Goal: Transaction & Acquisition: Purchase product/service

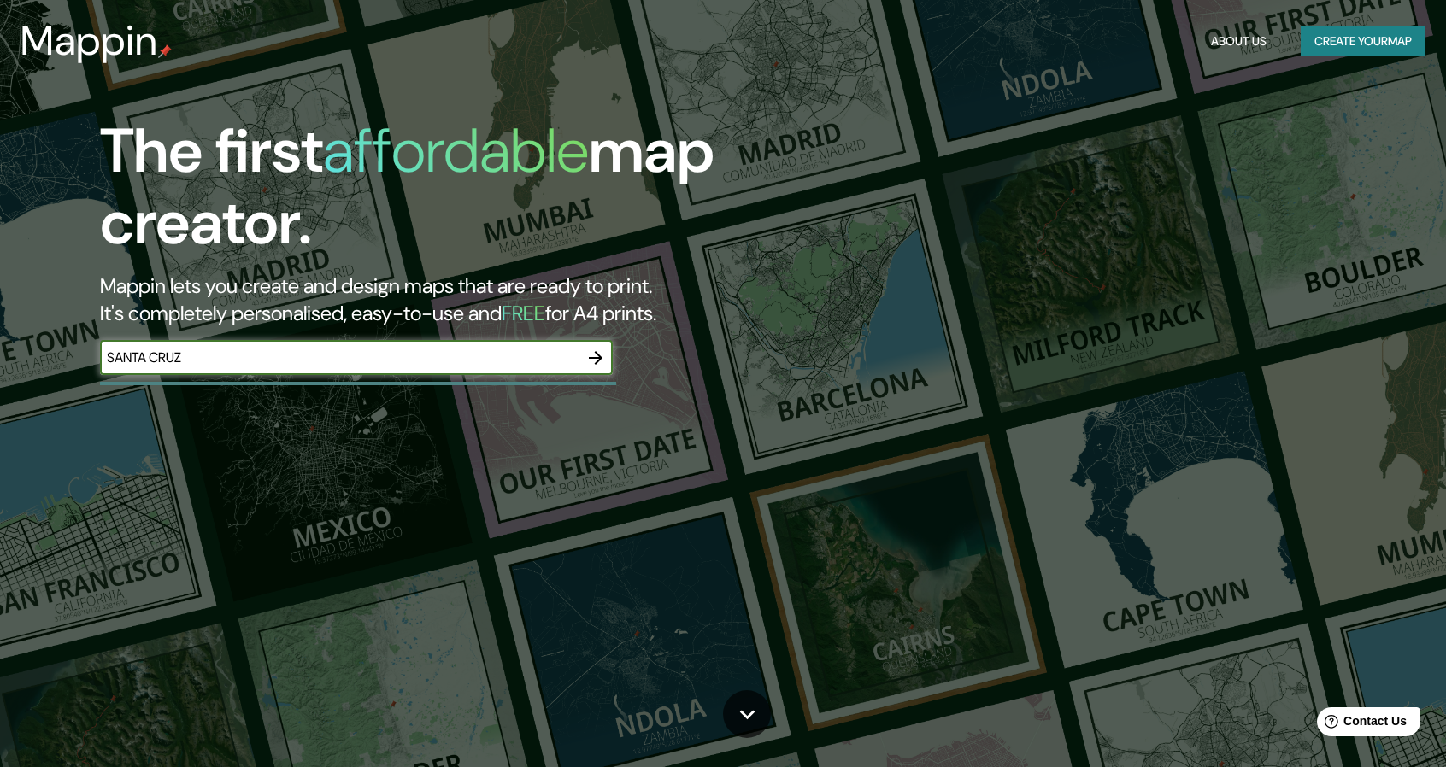
type input "SANTA CRUZ"
click at [596, 367] on icon "button" at bounding box center [595, 358] width 21 height 21
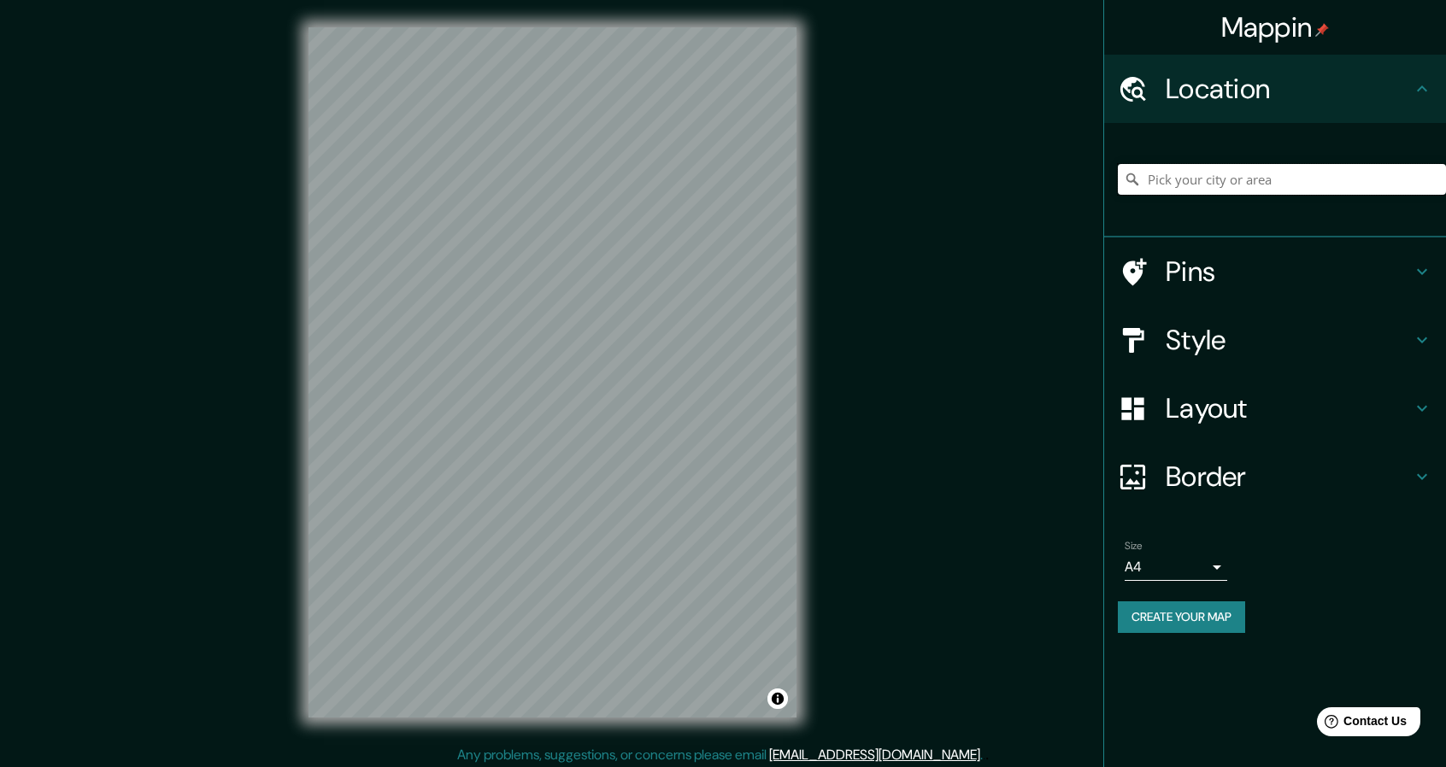
click at [1185, 173] on input "Pick your city or area" at bounding box center [1282, 179] width 328 height 31
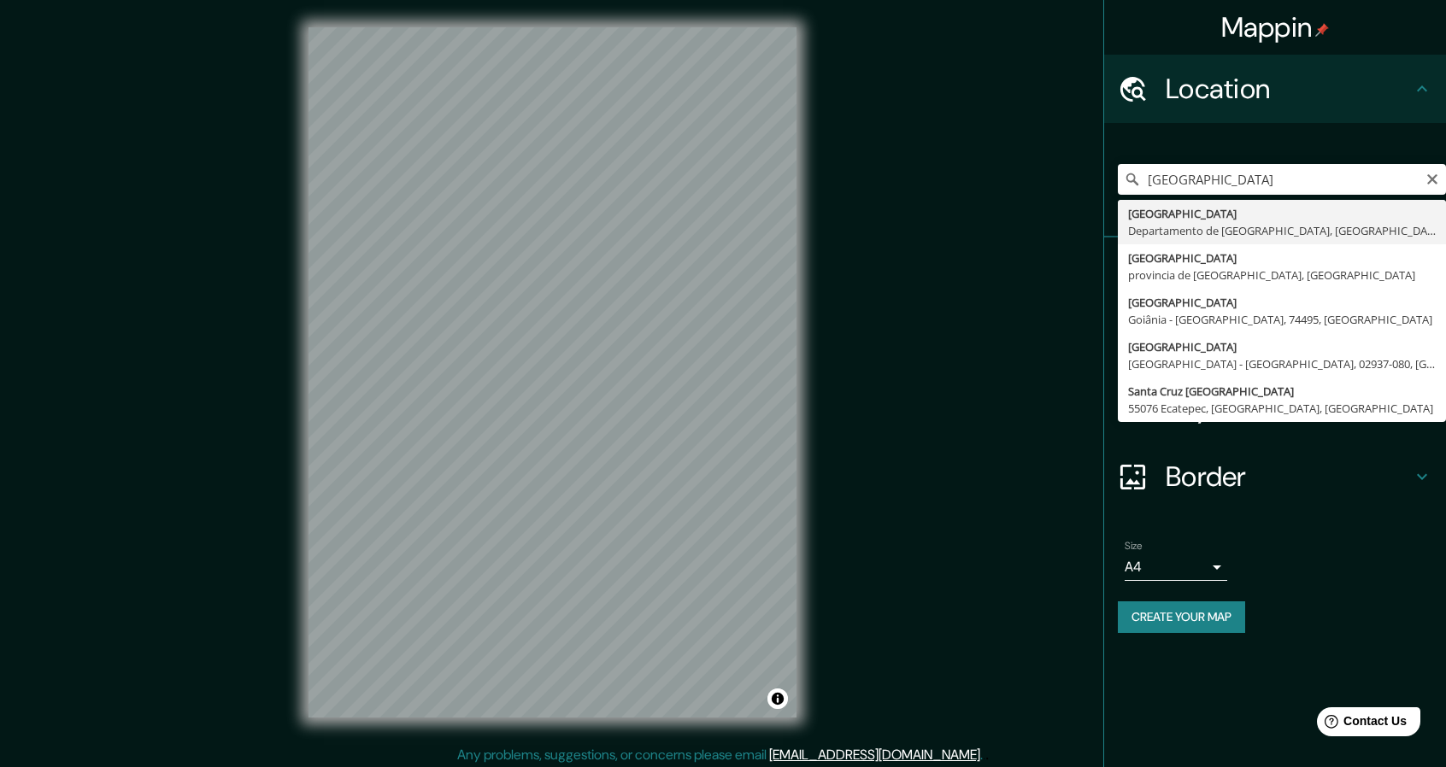
type input "[GEOGRAPHIC_DATA], [GEOGRAPHIC_DATA], [GEOGRAPHIC_DATA]"
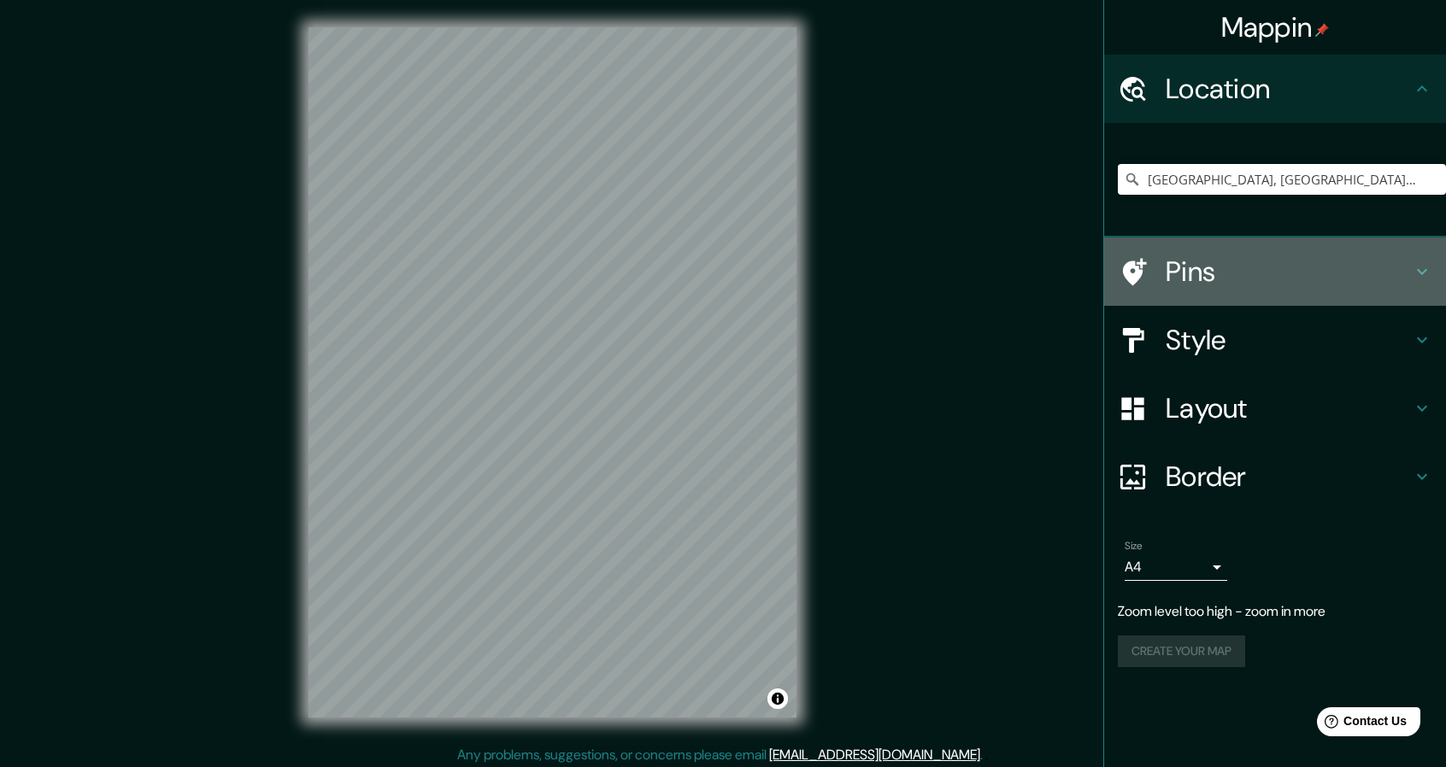
click at [1218, 289] on div "Pins" at bounding box center [1275, 272] width 342 height 68
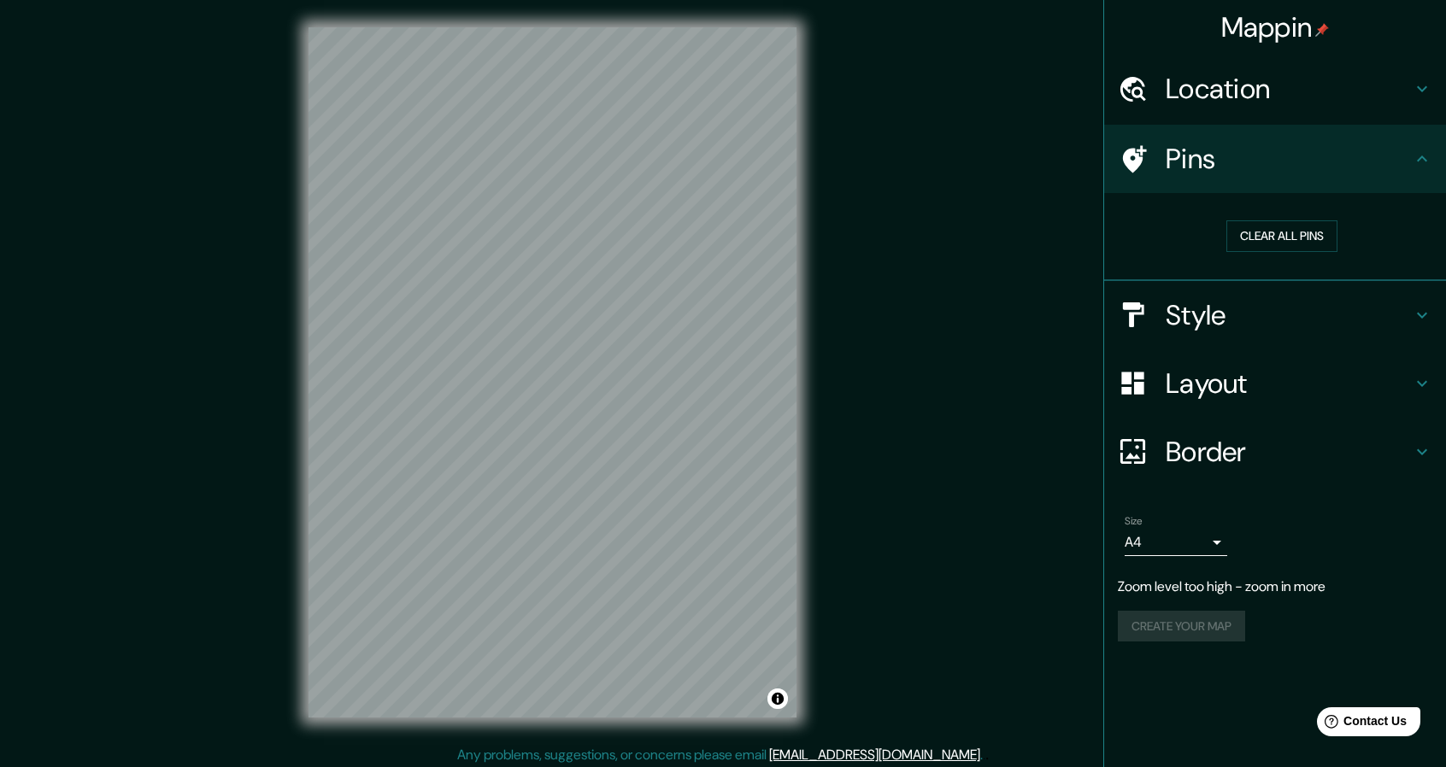
click at [1389, 165] on h4 "Pins" at bounding box center [1289, 159] width 246 height 34
click at [1348, 326] on h4 "Style" at bounding box center [1289, 315] width 246 height 34
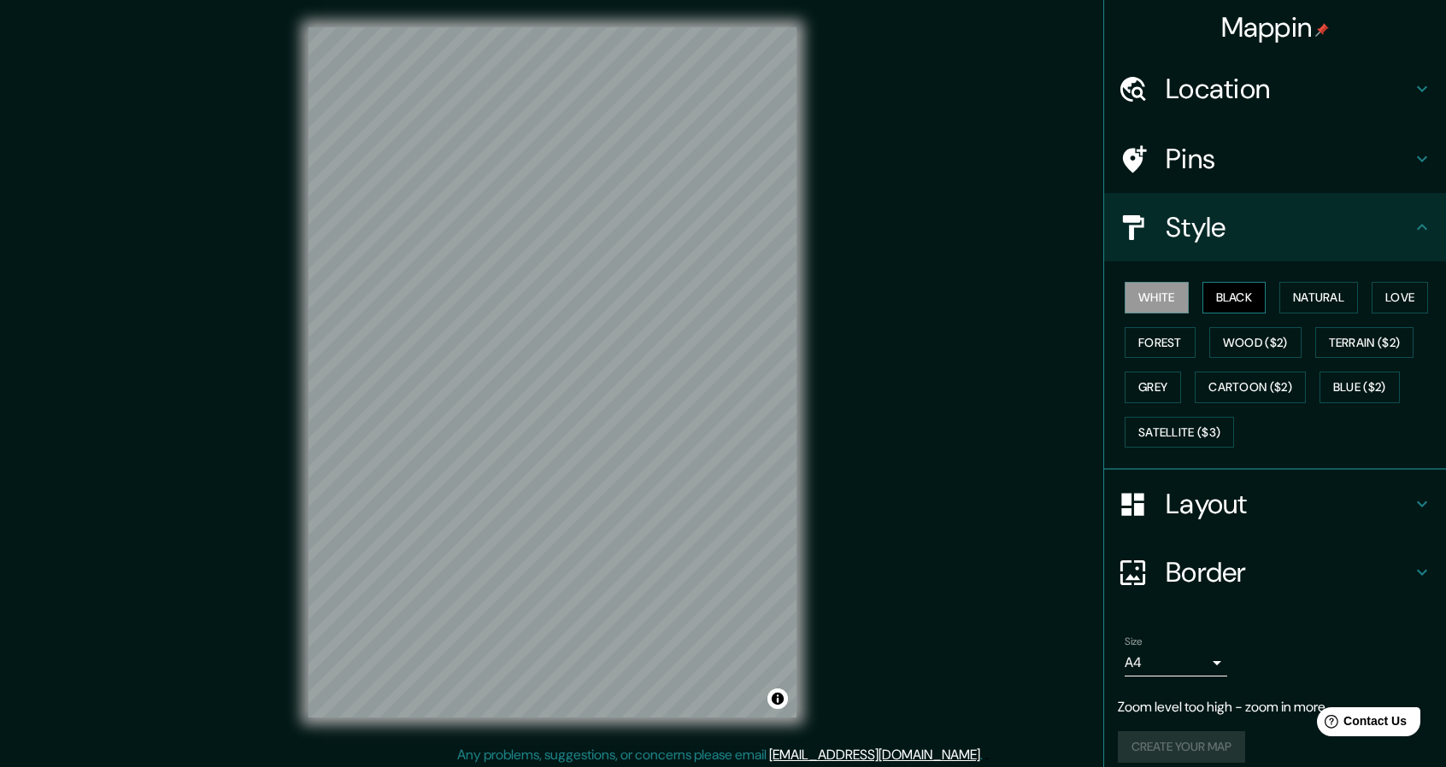
click at [1209, 303] on button "Black" at bounding box center [1234, 298] width 64 height 32
click at [1149, 290] on button "White" at bounding box center [1157, 298] width 64 height 32
click at [1314, 296] on button "Natural" at bounding box center [1318, 298] width 79 height 32
click at [1149, 339] on button "Forest" at bounding box center [1160, 343] width 71 height 32
click at [1347, 344] on button "Terrain ($2)" at bounding box center [1364, 343] width 99 height 32
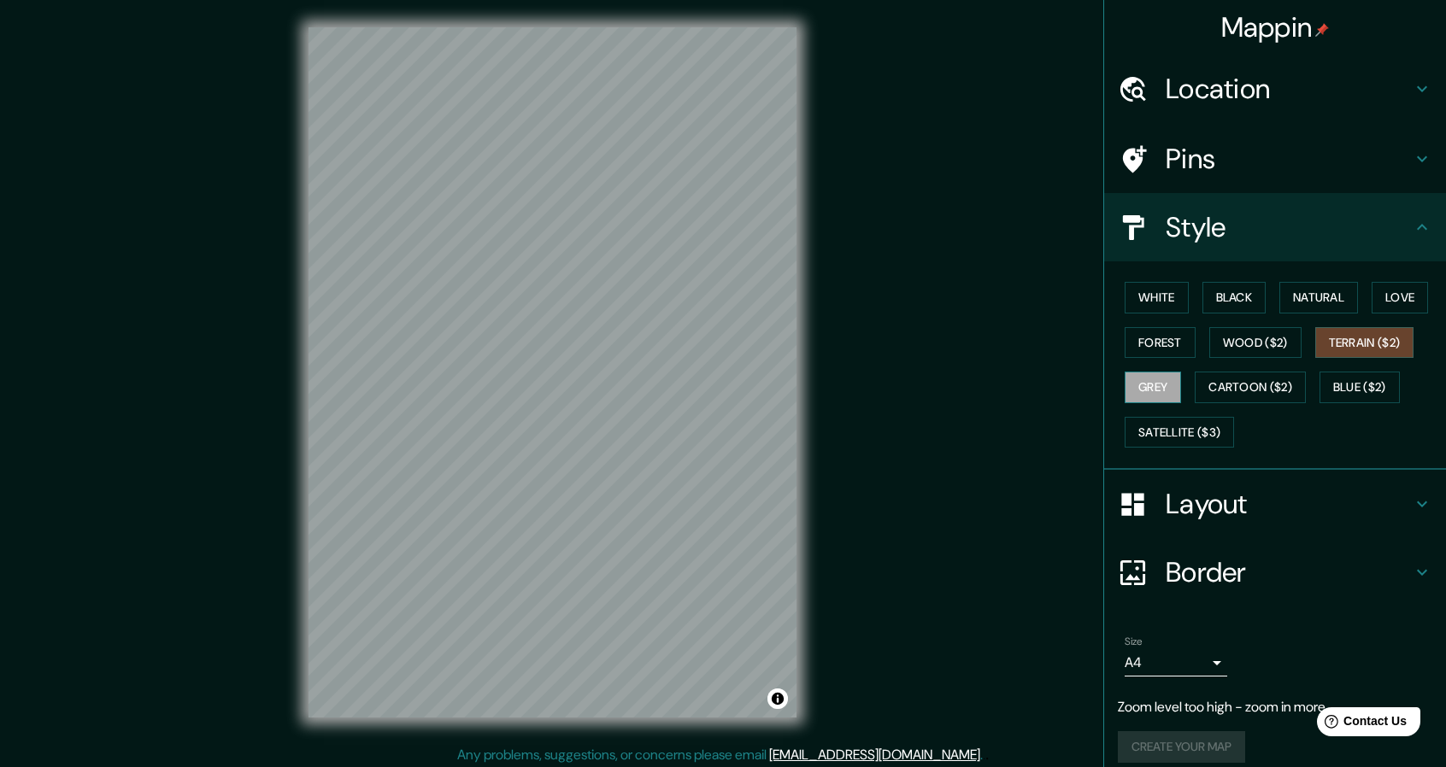
click at [1146, 384] on button "Grey" at bounding box center [1153, 388] width 56 height 32
click at [1229, 288] on button "Black" at bounding box center [1234, 298] width 64 height 32
click at [1155, 302] on button "White" at bounding box center [1157, 298] width 64 height 32
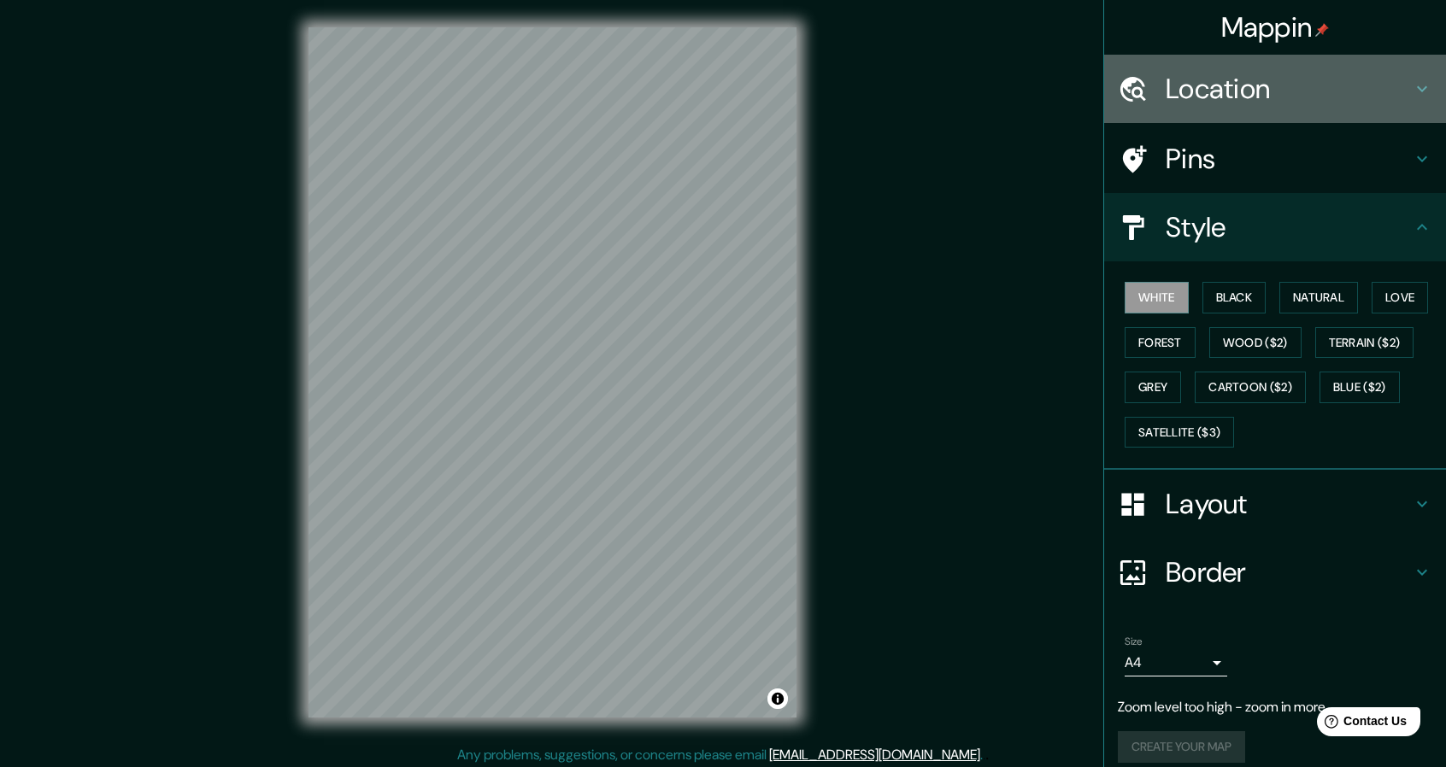
click at [1297, 97] on h4 "Location" at bounding box center [1289, 89] width 246 height 34
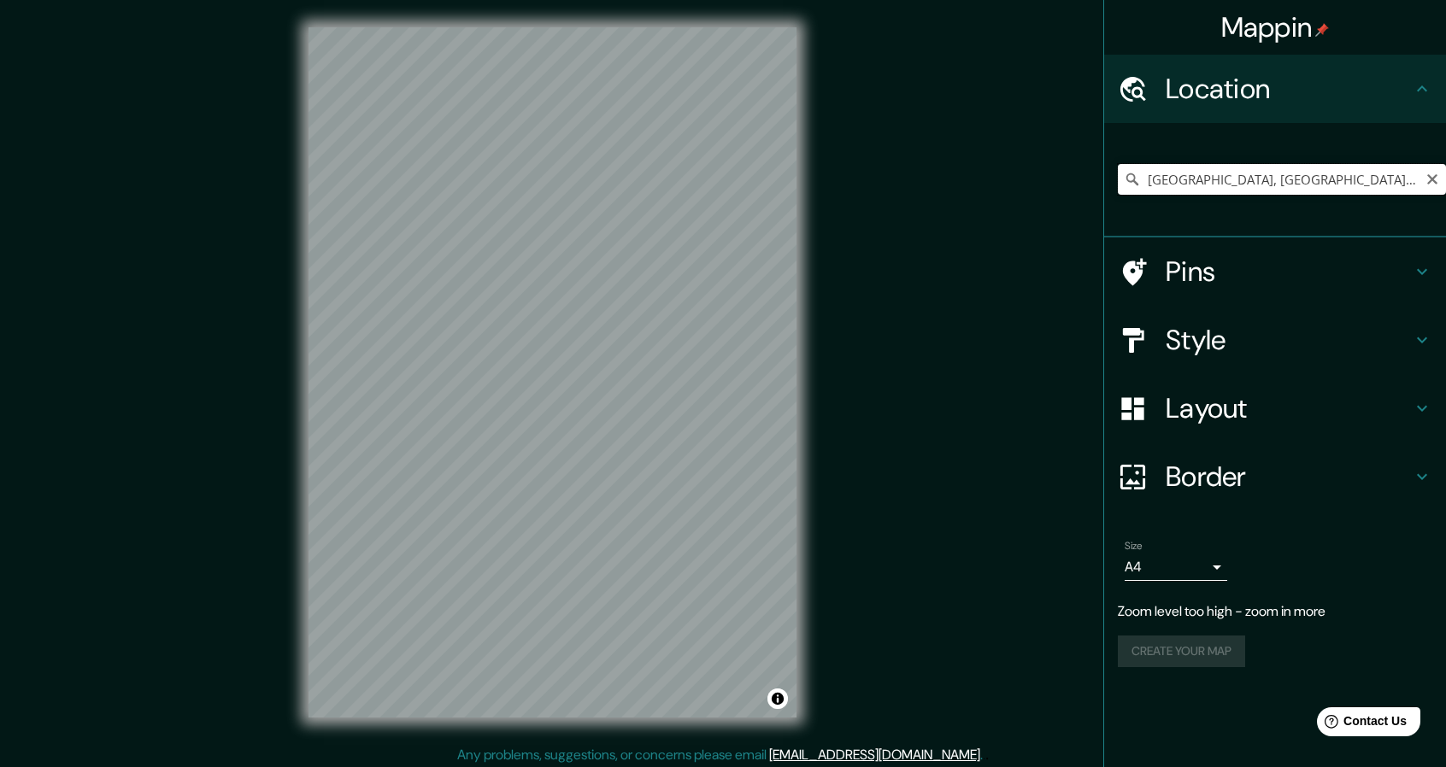
click at [1368, 184] on input "[GEOGRAPHIC_DATA], [GEOGRAPHIC_DATA], [GEOGRAPHIC_DATA]" at bounding box center [1282, 179] width 328 height 31
click at [1434, 182] on icon "Clear" at bounding box center [1432, 179] width 10 height 10
click at [1285, 182] on input "Pick your city or area" at bounding box center [1282, 179] width 328 height 31
type input "[GEOGRAPHIC_DATA], [GEOGRAPHIC_DATA], [GEOGRAPHIC_DATA]"
click at [846, 38] on div "Mappin Location [GEOGRAPHIC_DATA], [GEOGRAPHIC_DATA], [GEOGRAPHIC_DATA] [GEOGRA…" at bounding box center [723, 386] width 1446 height 773
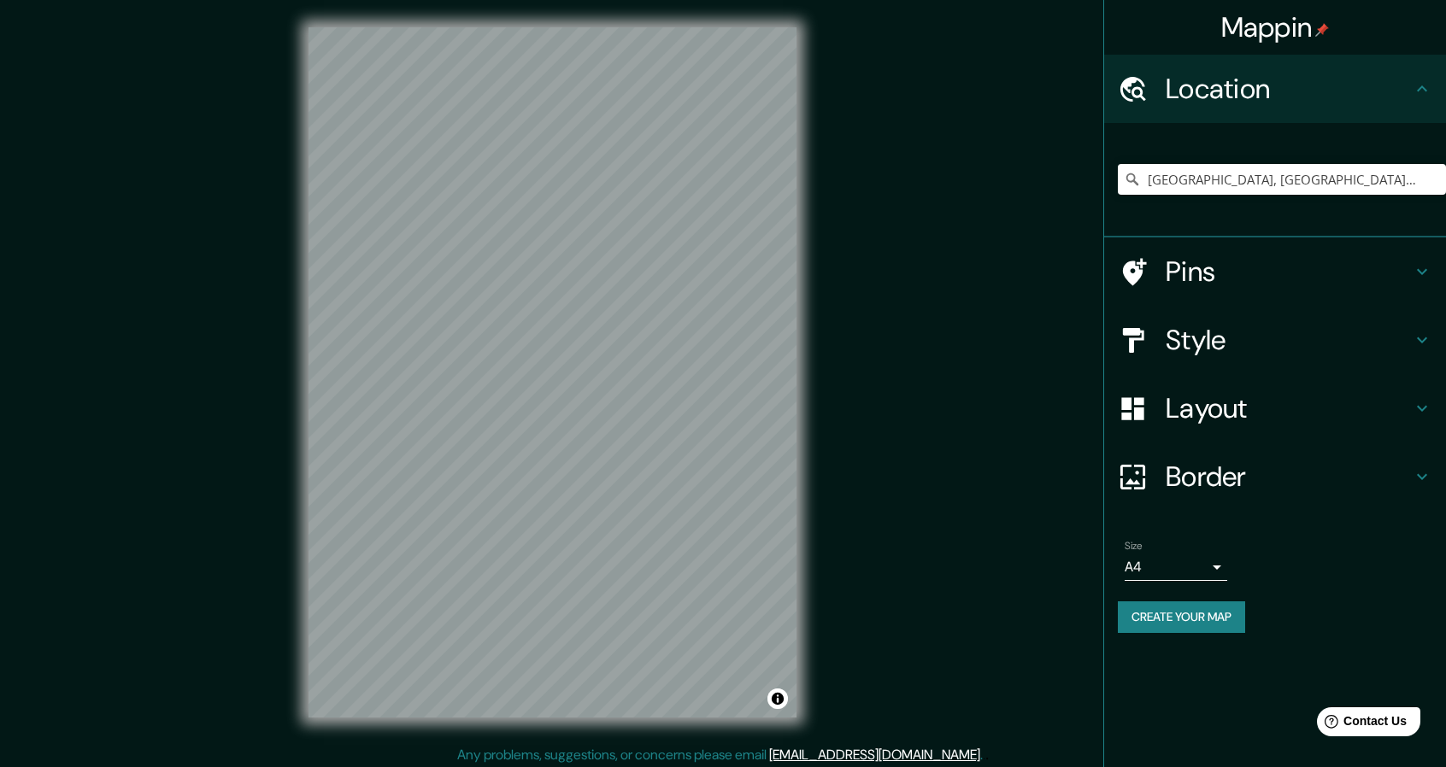
scroll to position [5, 0]
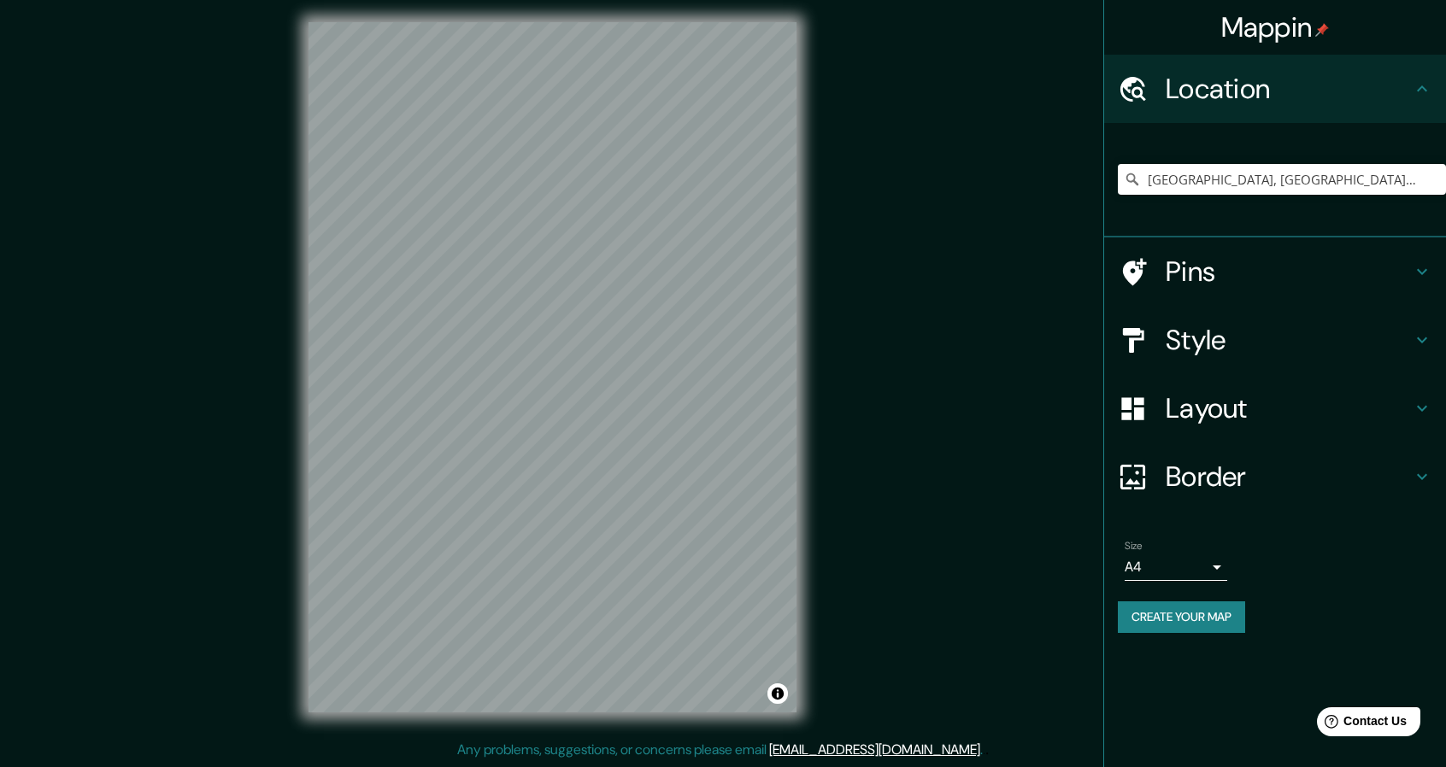
click at [1228, 279] on h4 "Pins" at bounding box center [1289, 272] width 246 height 34
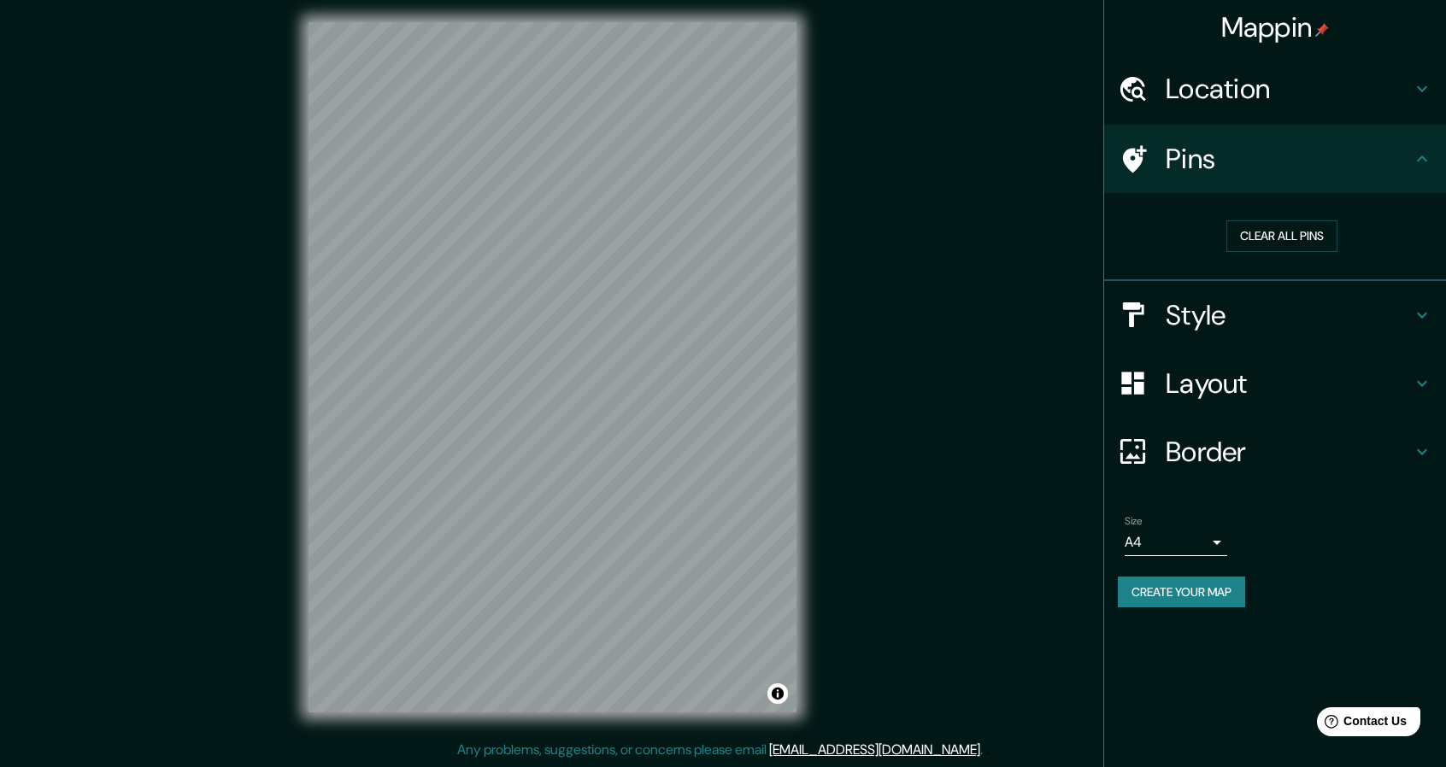
click at [1304, 173] on h4 "Pins" at bounding box center [1289, 159] width 246 height 34
click at [1275, 336] on div "Style" at bounding box center [1275, 315] width 342 height 68
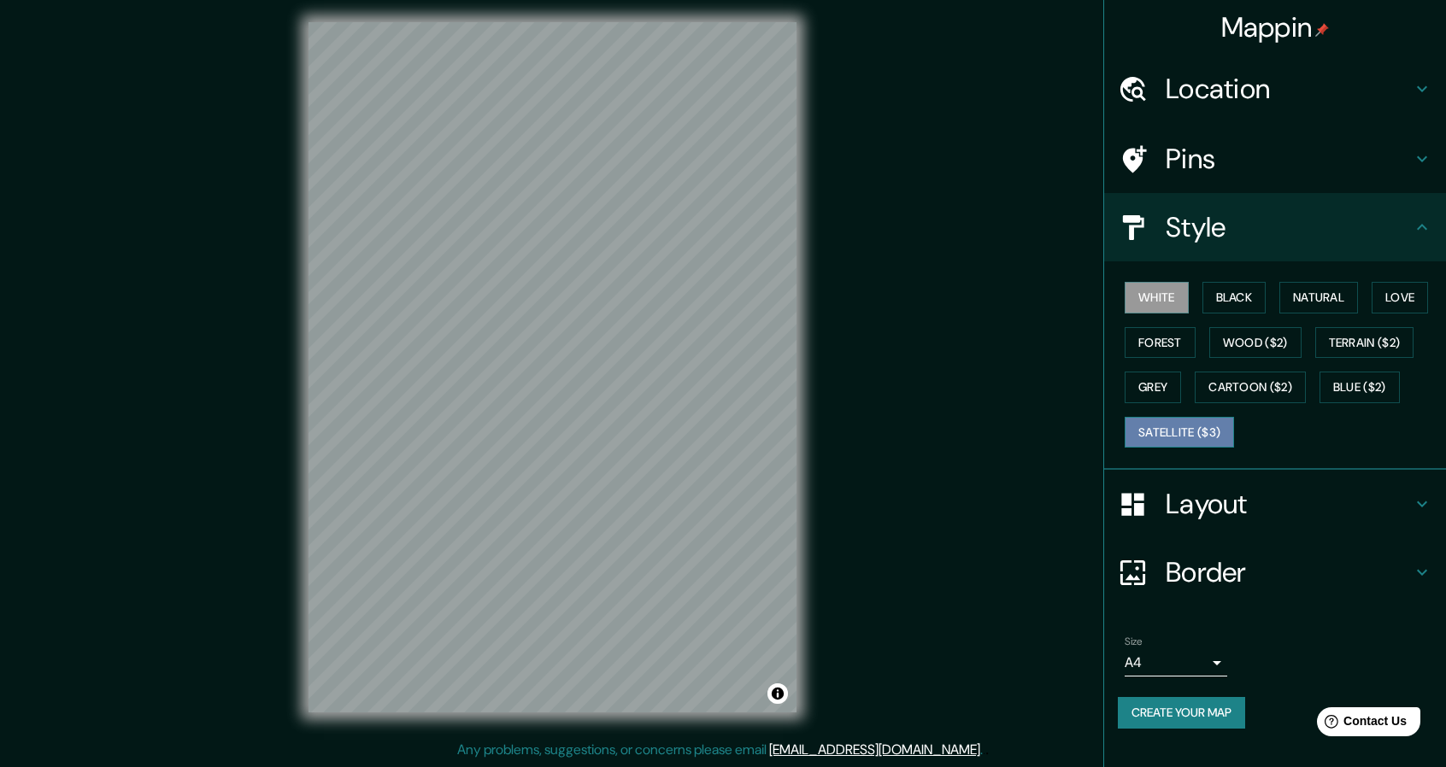
click at [1222, 432] on button "Satellite ($3)" at bounding box center [1179, 433] width 109 height 32
click at [1365, 329] on button "Terrain ($2)" at bounding box center [1364, 343] width 99 height 32
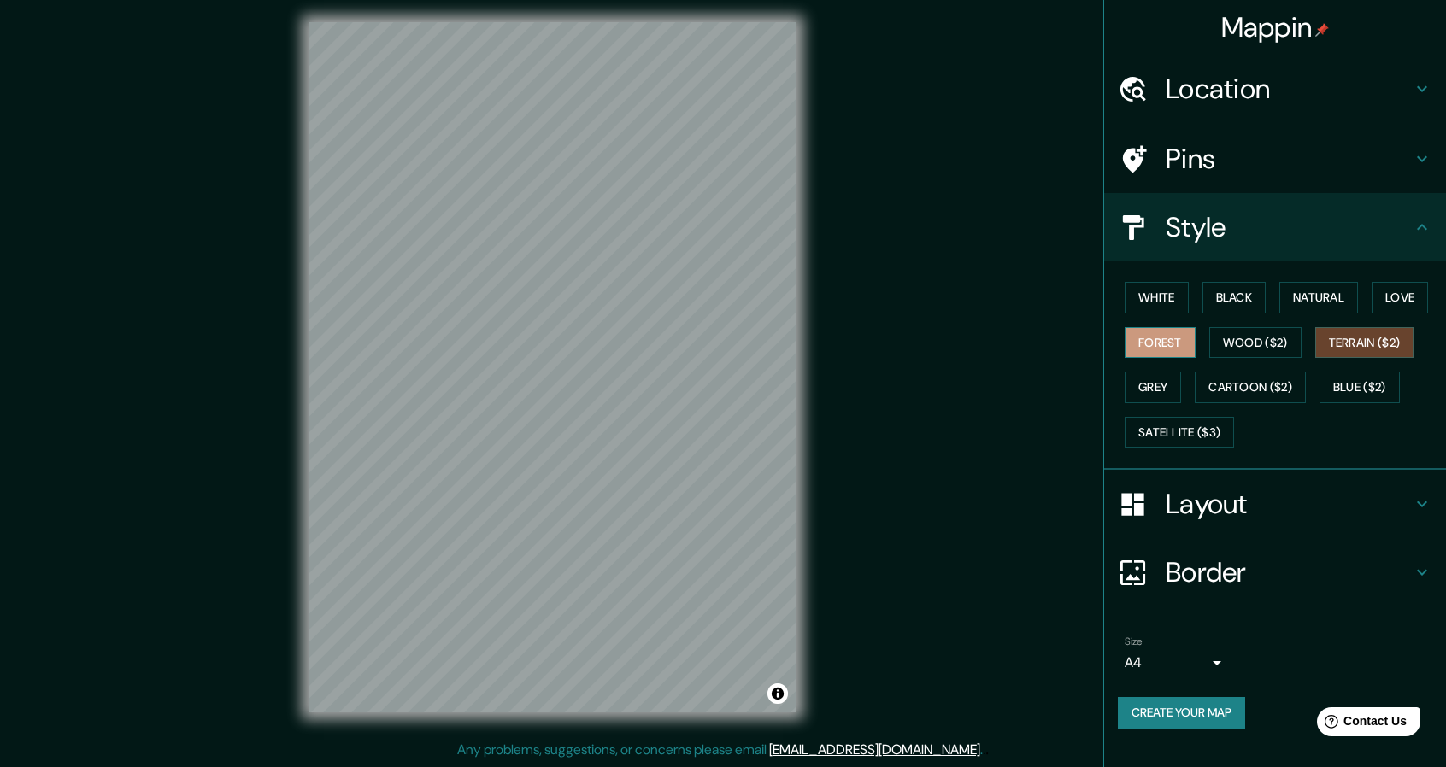
click at [1152, 333] on button "Forest" at bounding box center [1160, 343] width 71 height 32
click at [1155, 291] on button "White" at bounding box center [1157, 298] width 64 height 32
click at [1249, 300] on button "Black" at bounding box center [1234, 298] width 64 height 32
click at [1156, 303] on button "White" at bounding box center [1157, 298] width 64 height 32
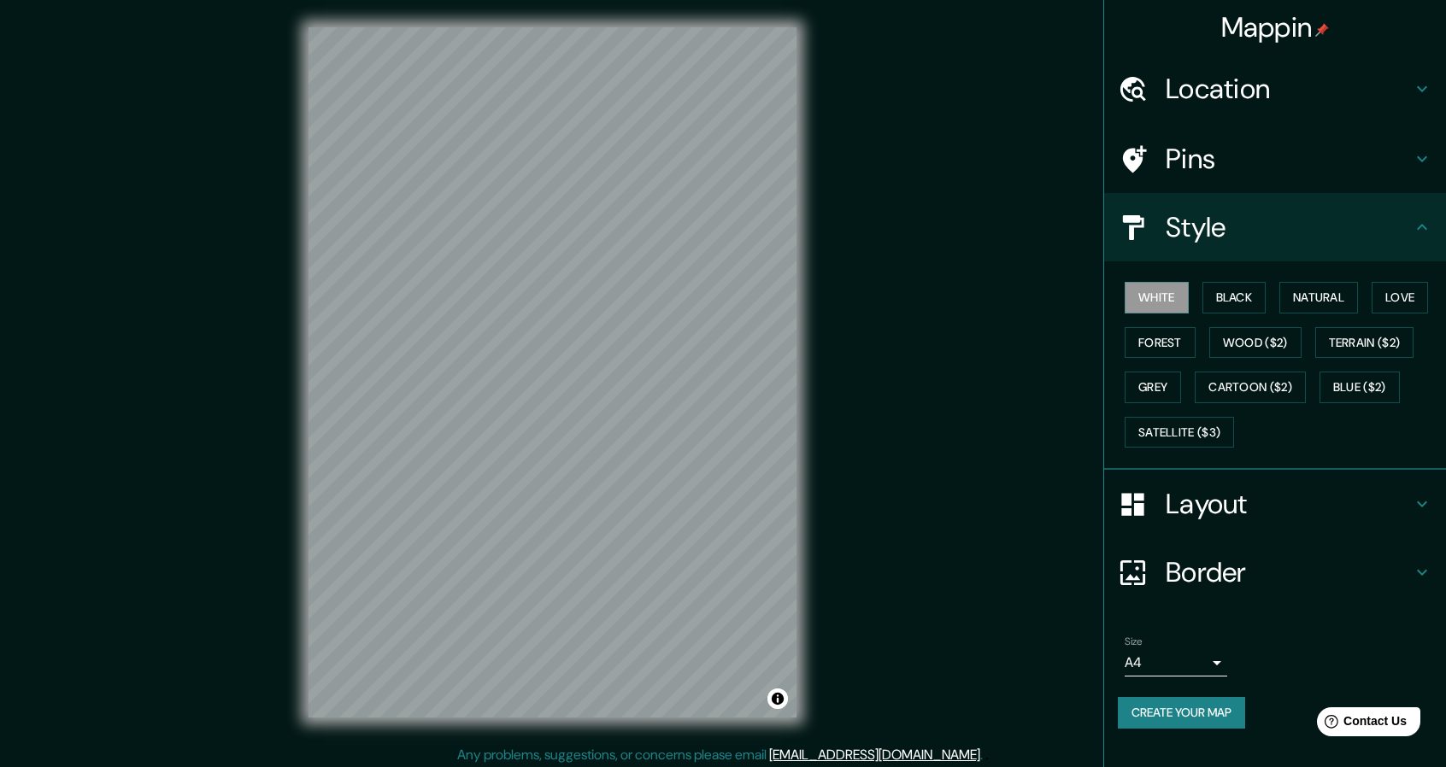
click at [868, 297] on div "Mappin Location [GEOGRAPHIC_DATA], [GEOGRAPHIC_DATA], [GEOGRAPHIC_DATA] [GEOGRA…" at bounding box center [723, 386] width 1446 height 773
click at [901, 427] on div "Mappin Location [GEOGRAPHIC_DATA], [GEOGRAPHIC_DATA], [GEOGRAPHIC_DATA] [GEOGRA…" at bounding box center [723, 386] width 1446 height 773
